Goal: Task Accomplishment & Management: Use online tool/utility

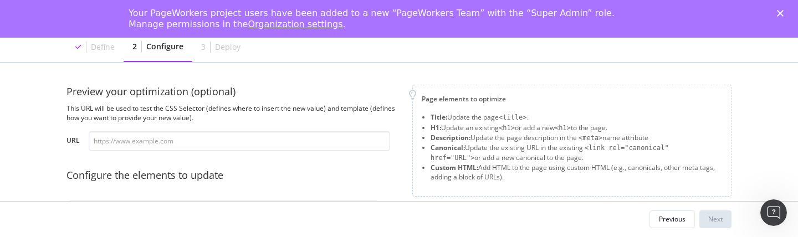
scroll to position [257, 0]
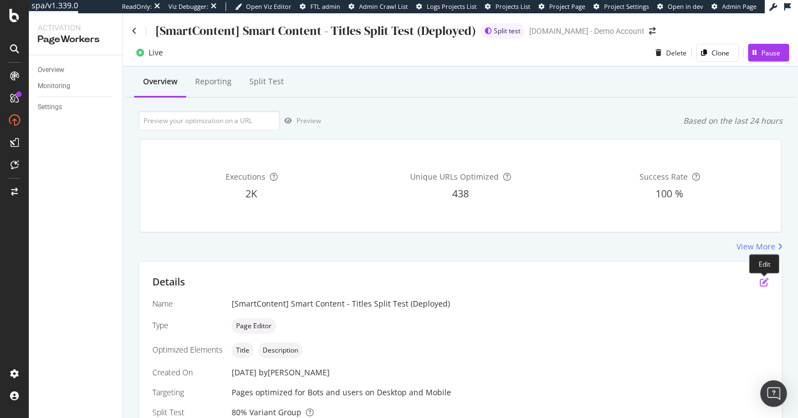
click at [763, 280] on icon "pen-to-square" at bounding box center [764, 282] width 9 height 9
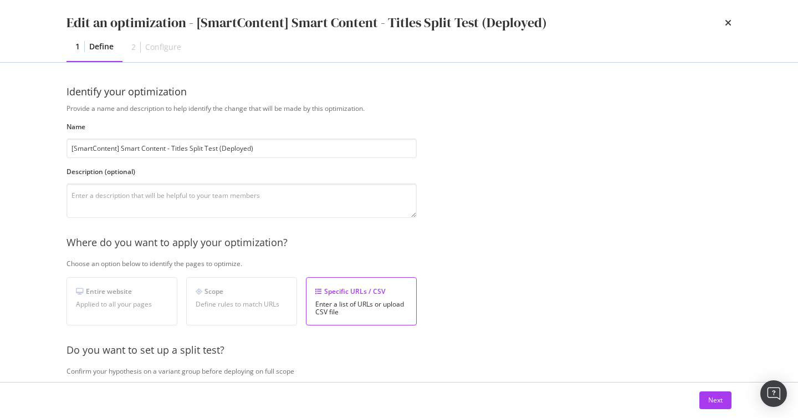
scroll to position [178, 0]
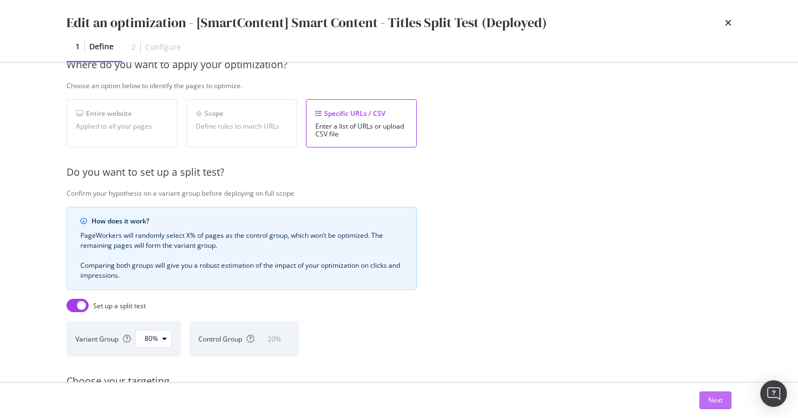
click at [712, 403] on div "Next" at bounding box center [715, 399] width 14 height 9
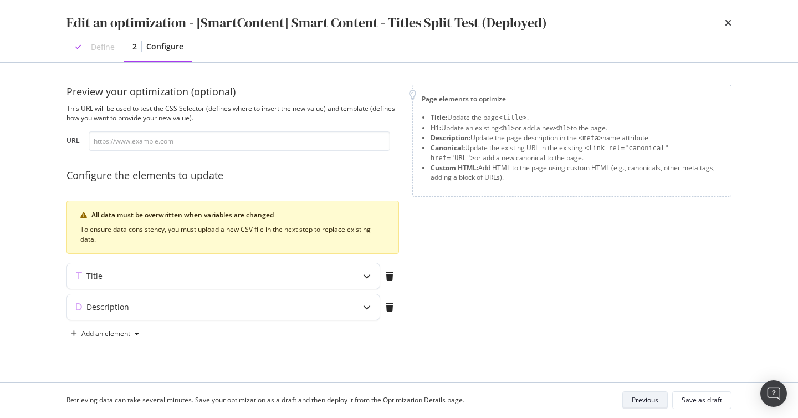
scroll to position [0, 0]
click at [305, 278] on div "Title" at bounding box center [201, 276] width 269 height 11
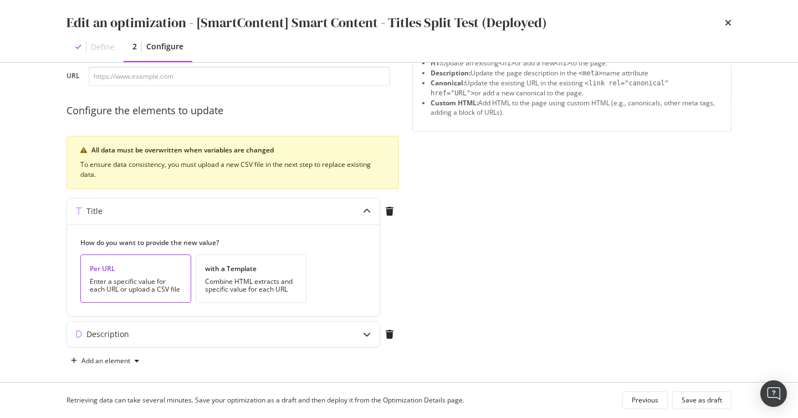
scroll to position [75, 0]
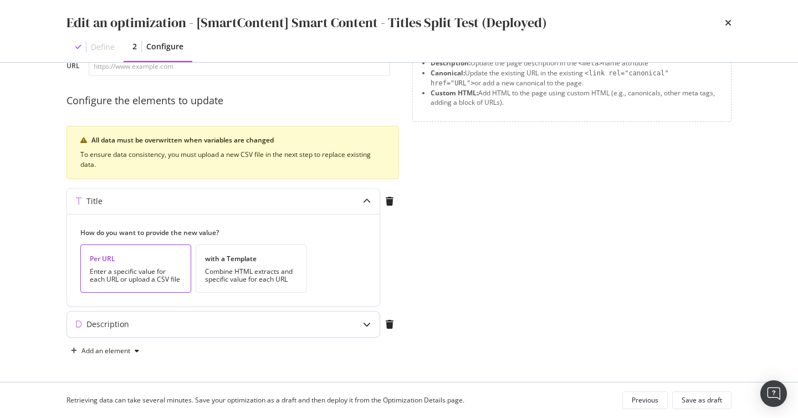
click at [158, 330] on div "Description" at bounding box center [223, 325] width 313 height 26
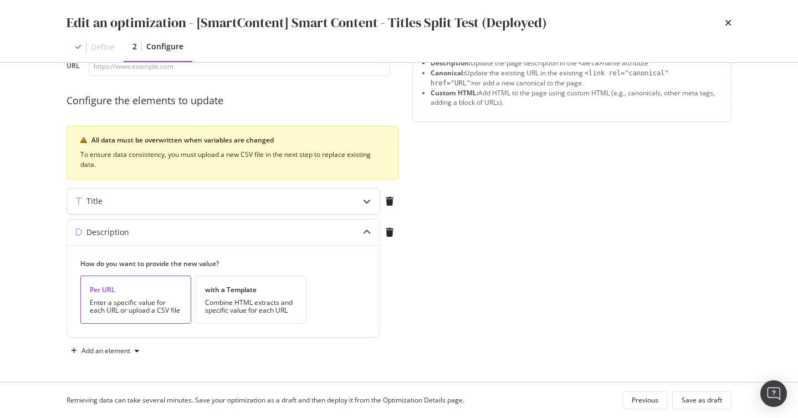
click at [203, 211] on div "Title" at bounding box center [223, 201] width 313 height 26
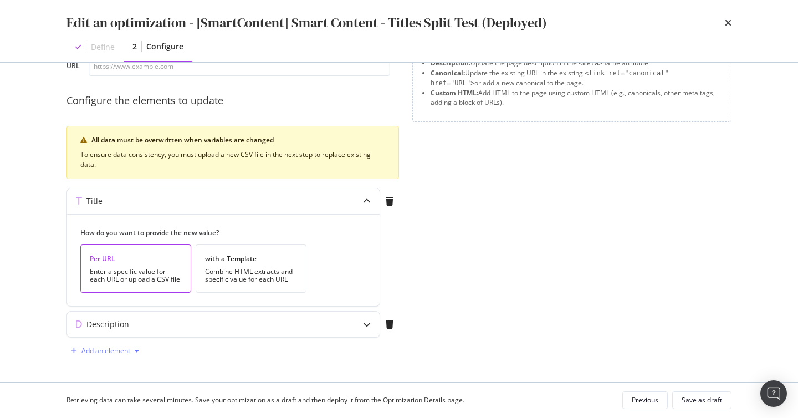
click at [125, 353] on div "Add an element" at bounding box center [105, 351] width 49 height 7
click at [120, 306] on div "Canonical" at bounding box center [111, 312] width 75 height 14
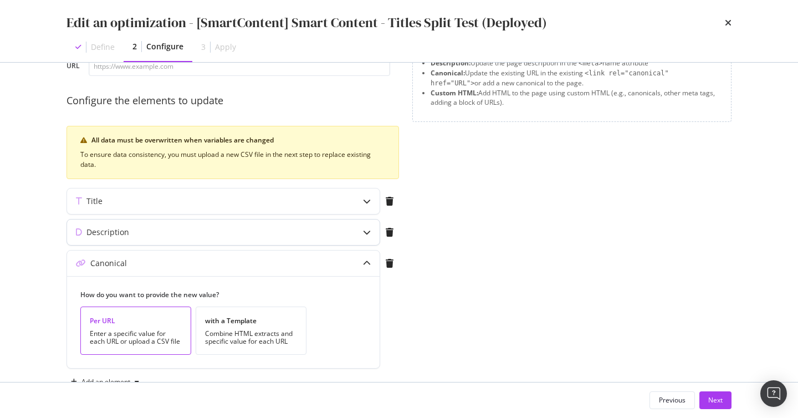
scroll to position [106, 0]
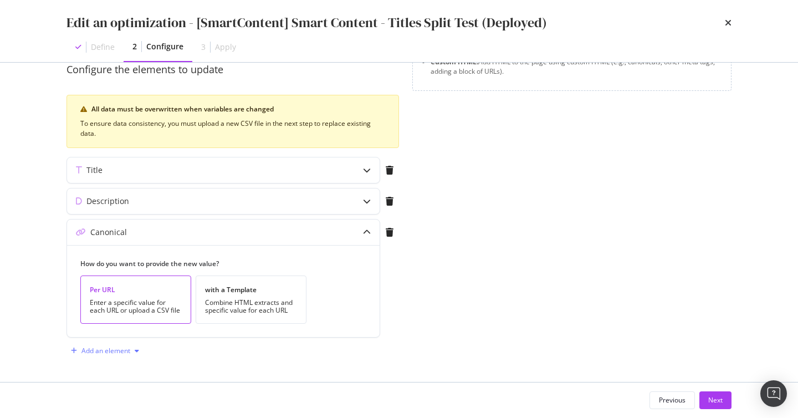
click at [114, 350] on div "Add an element" at bounding box center [105, 351] width 49 height 7
click at [123, 368] on div "H1" at bounding box center [111, 372] width 75 height 14
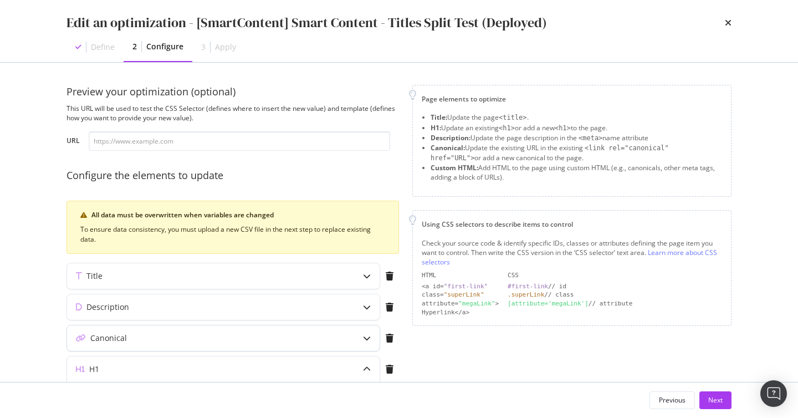
scroll to position [12, 0]
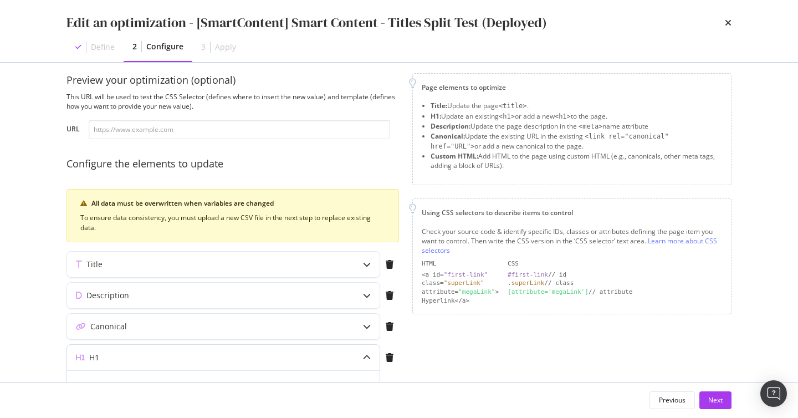
click at [135, 366] on div "H1" at bounding box center [223, 358] width 313 height 26
click at [152, 358] on div "H1" at bounding box center [201, 357] width 269 height 11
click at [150, 359] on div "H1" at bounding box center [201, 357] width 269 height 11
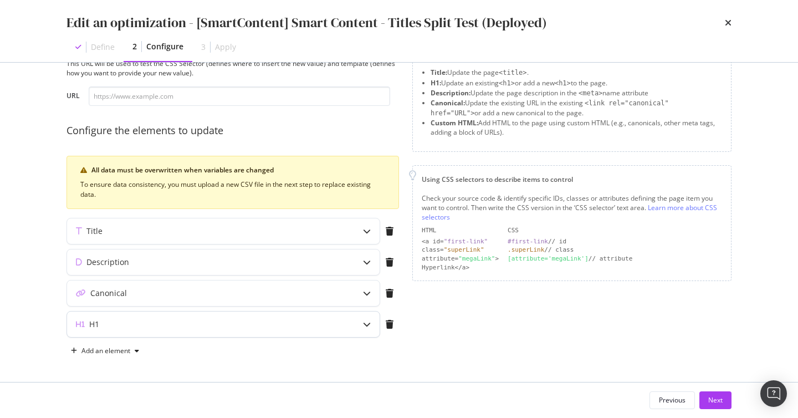
click at [133, 316] on div "H1" at bounding box center [223, 325] width 313 height 26
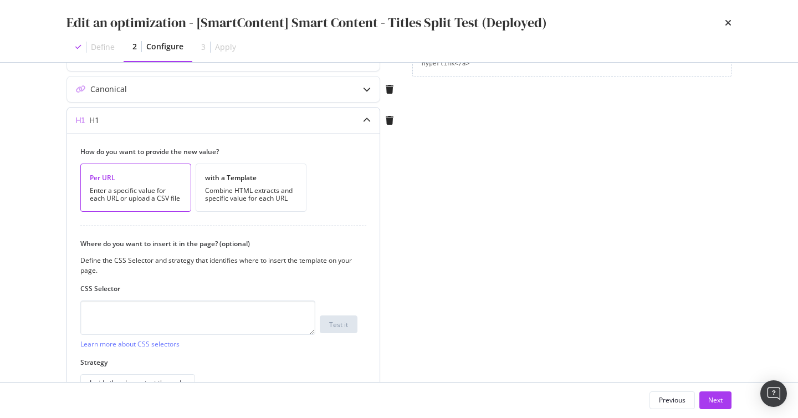
scroll to position [317, 0]
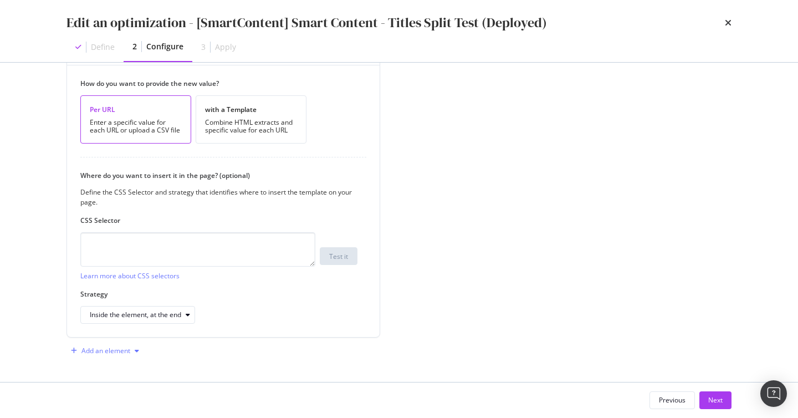
click at [100, 348] on div "Add an element" at bounding box center [105, 351] width 49 height 7
click at [128, 366] on div "Custom HTML" at bounding box center [111, 372] width 75 height 14
click at [153, 254] on textarea "d" at bounding box center [197, 251] width 235 height 34
type textarea "de"
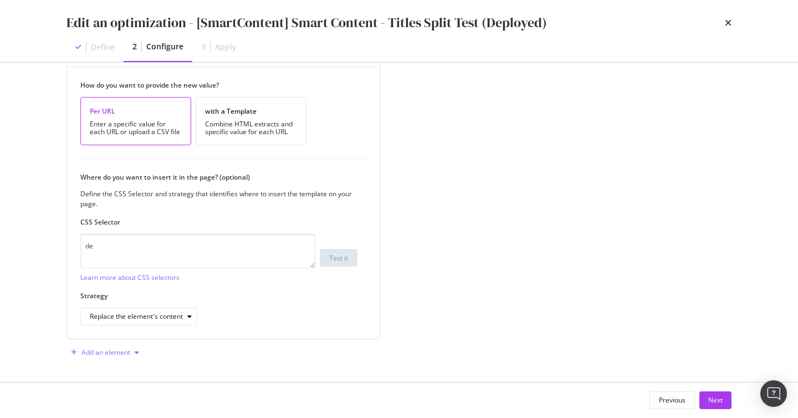
click at [110, 356] on div "Add an element" at bounding box center [105, 352] width 49 height 7
click at [115, 371] on div "Custom HTML" at bounding box center [118, 373] width 44 height 9
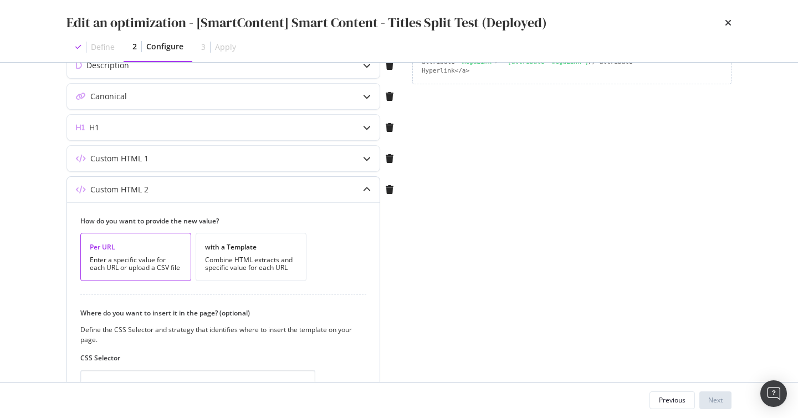
scroll to position [181, 0]
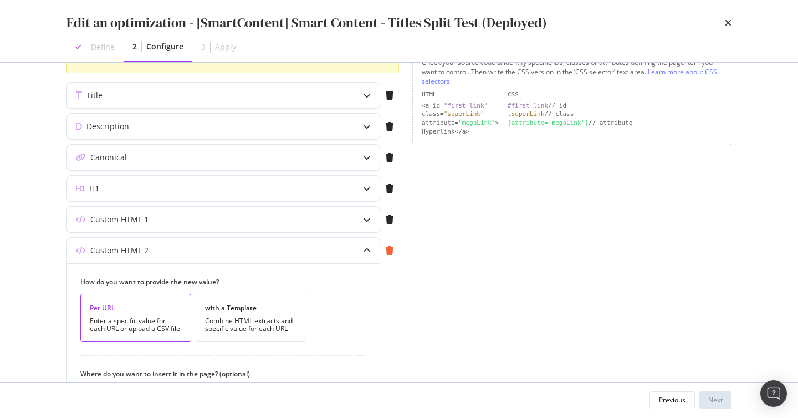
click at [392, 249] on icon "modal" at bounding box center [390, 250] width 8 height 9
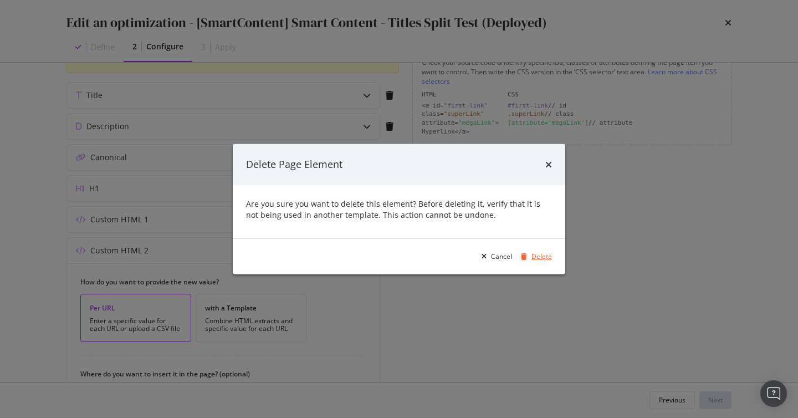
click at [541, 257] on div "Delete" at bounding box center [542, 256] width 21 height 9
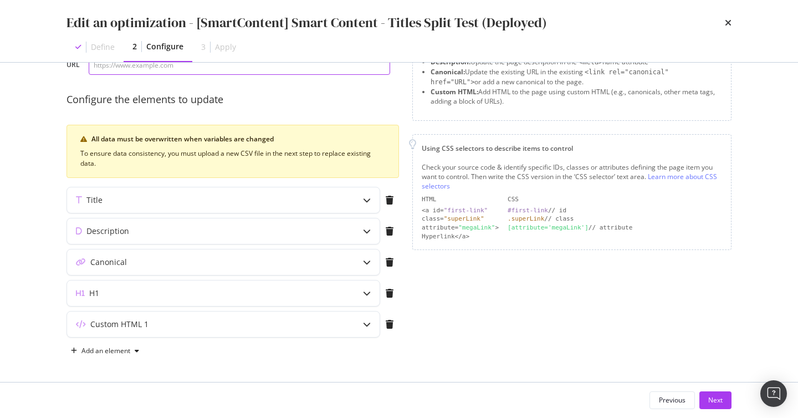
scroll to position [69, 0]
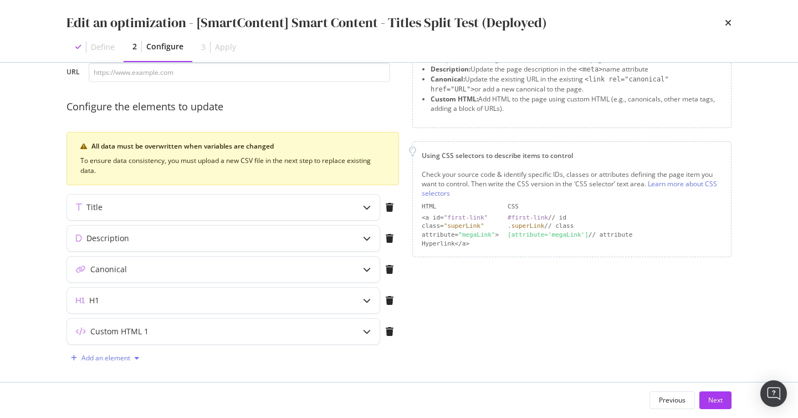
click at [97, 357] on div "Add an element" at bounding box center [105, 358] width 49 height 7
click at [391, 332] on icon "modal" at bounding box center [390, 331] width 8 height 9
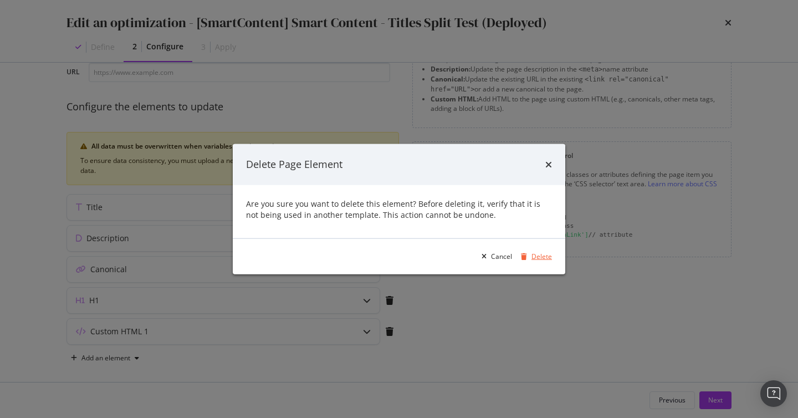
click at [539, 261] on div "Delete" at bounding box center [534, 256] width 35 height 17
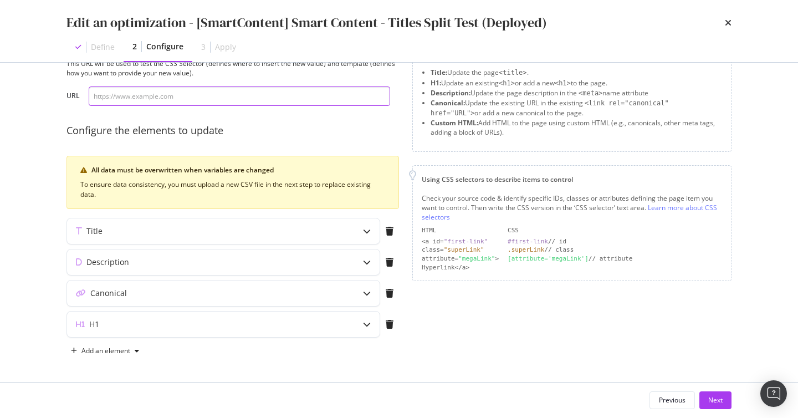
scroll to position [45, 0]
click at [381, 324] on div "modal" at bounding box center [389, 324] width 19 height 9
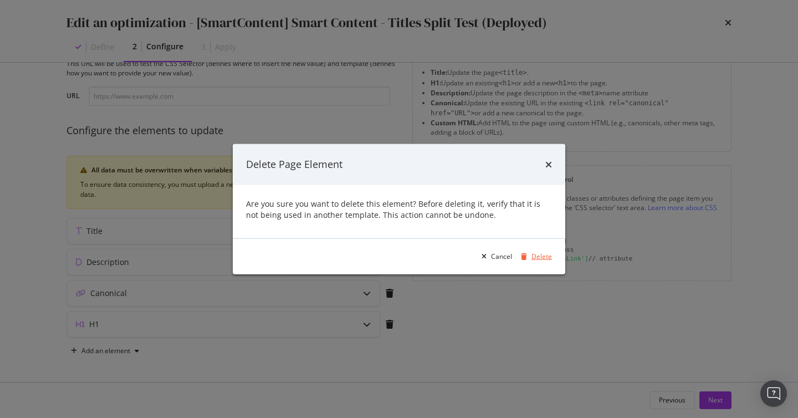
click at [533, 258] on div "Delete" at bounding box center [542, 256] width 21 height 9
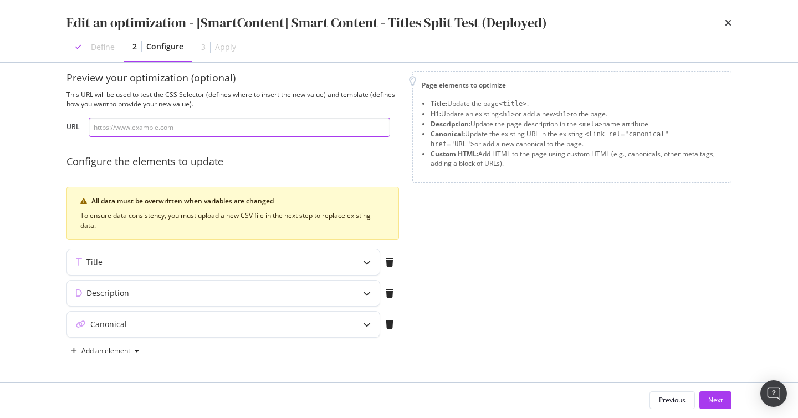
scroll to position [14, 0]
click at [395, 323] on div "modal" at bounding box center [389, 324] width 19 height 9
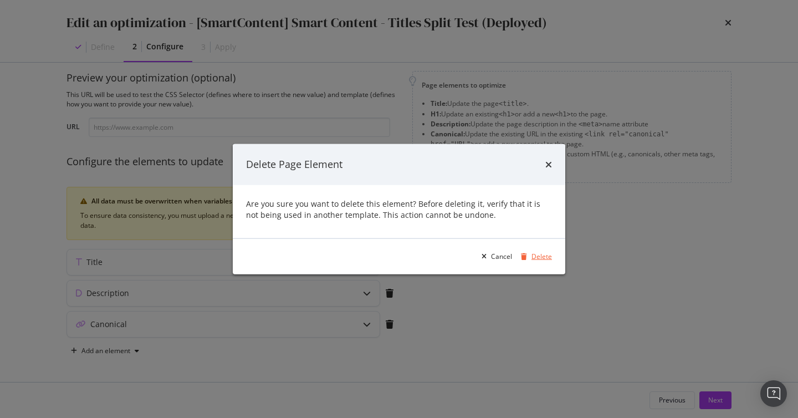
click at [534, 252] on div "Delete" at bounding box center [542, 256] width 21 height 9
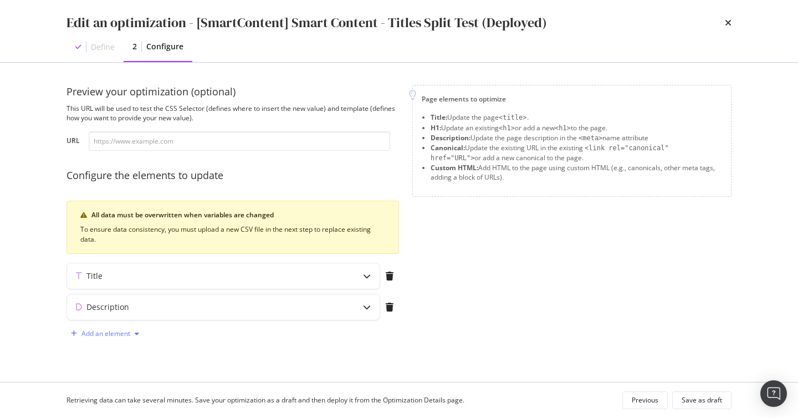
click at [109, 327] on div "Add an element" at bounding box center [105, 333] width 77 height 17
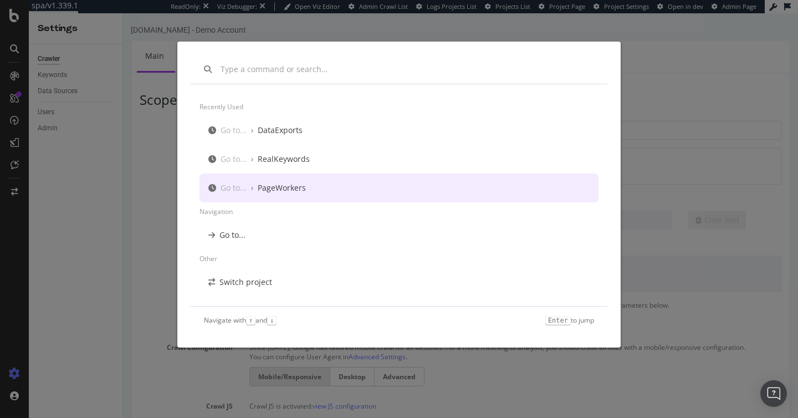
click at [322, 191] on div "Go to... › PageWorkers" at bounding box center [399, 188] width 399 height 29
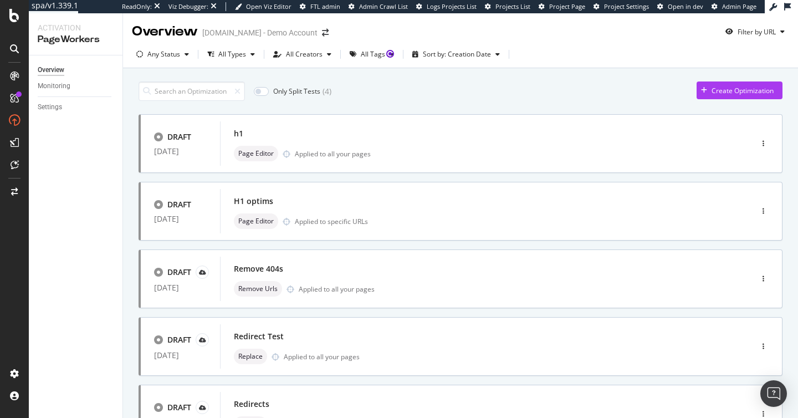
click at [711, 89] on div "button" at bounding box center [704, 90] width 15 height 7
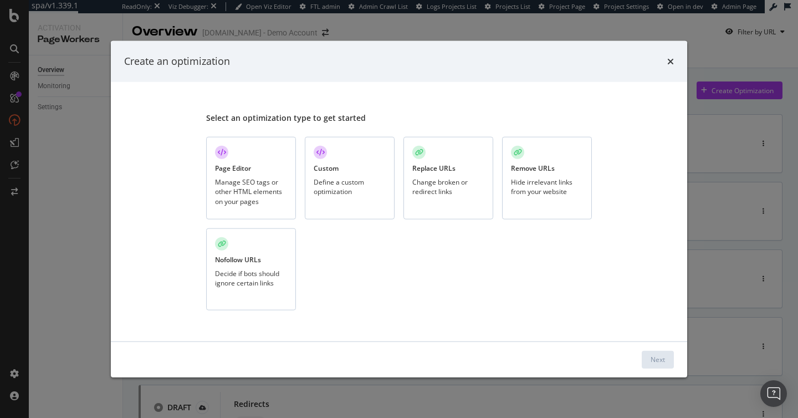
click at [290, 169] on div "Page Editor Manage SEO tags or other HTML elements on your pages" at bounding box center [251, 178] width 90 height 83
click at [674, 371] on div "Next" at bounding box center [399, 358] width 577 height 35
click at [662, 359] on div "Next" at bounding box center [658, 359] width 14 height 9
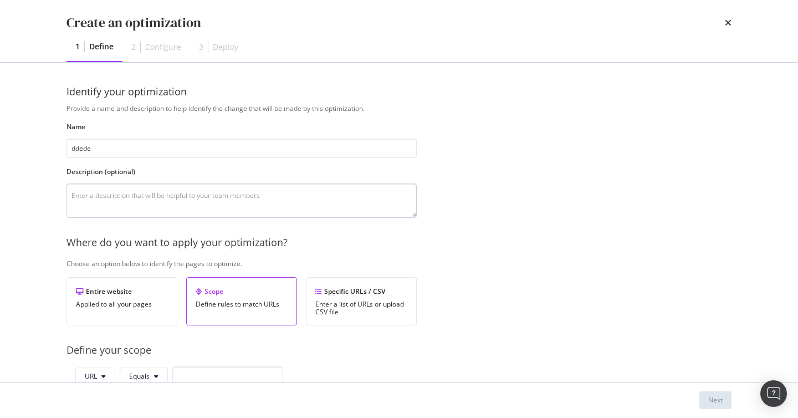
type input "ddede"
click at [209, 193] on textarea "modal" at bounding box center [242, 200] width 350 height 34
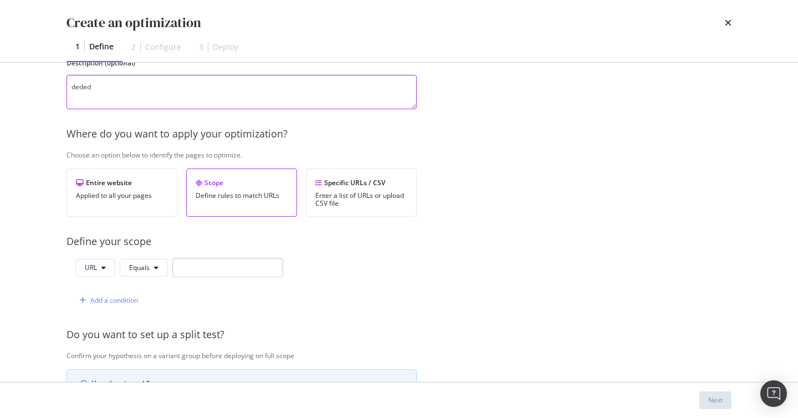
scroll to position [112, 0]
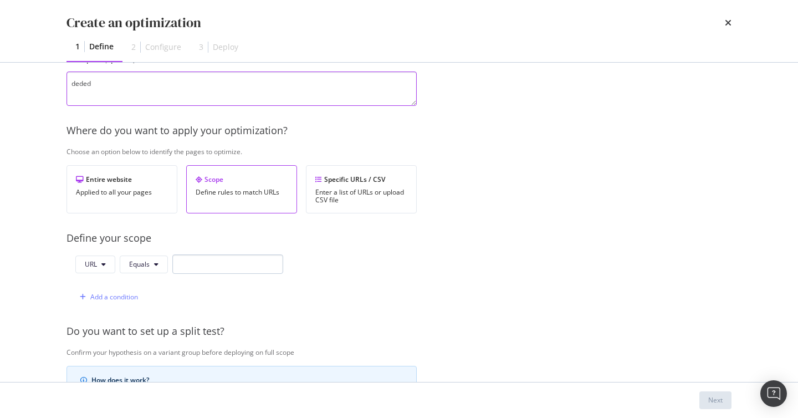
type textarea "deded"
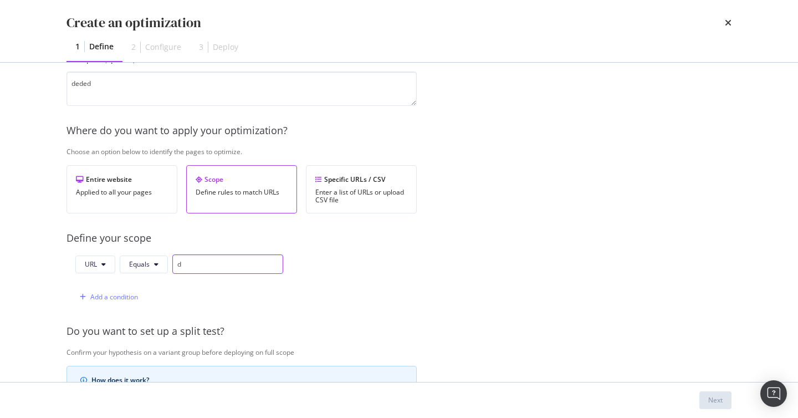
click at [219, 257] on input "d" at bounding box center [227, 263] width 111 height 19
type input "de"
click at [684, 394] on div "Next" at bounding box center [399, 400] width 665 height 18
click at [717, 395] on div "Next" at bounding box center [715, 399] width 14 height 9
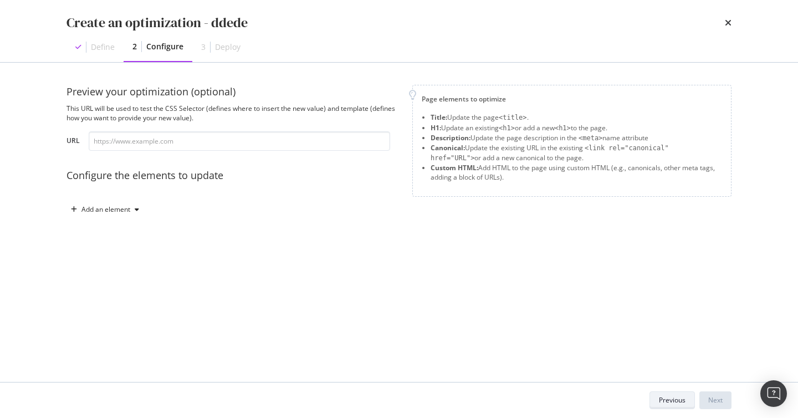
scroll to position [0, 0]
click at [111, 200] on div "Preview your optimization (optional) This URL will be used to test the CSS Sele…" at bounding box center [233, 152] width 333 height 134
click at [100, 206] on div "Add an element" at bounding box center [105, 209] width 49 height 7
click at [129, 302] on div "Custom HTML" at bounding box center [118, 303] width 44 height 9
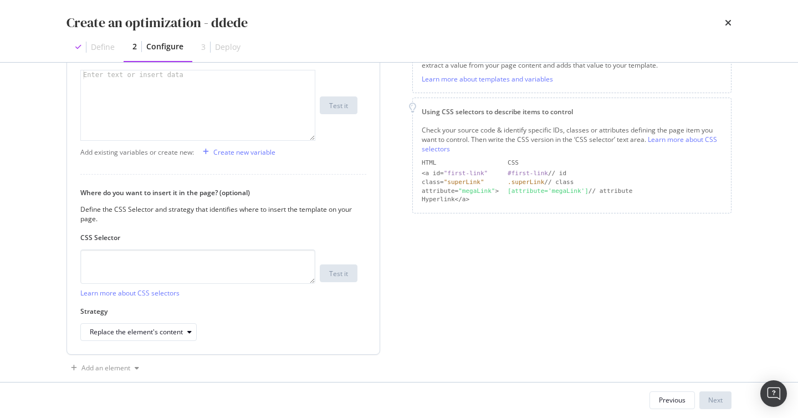
scroll to position [205, 0]
